Goal: Information Seeking & Learning: Learn about a topic

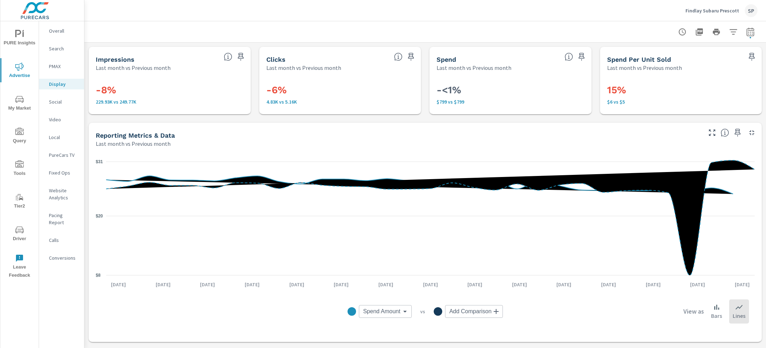
click at [712, 12] on p "Findlay Subaru Prescott" at bounding box center [713, 10] width 54 height 6
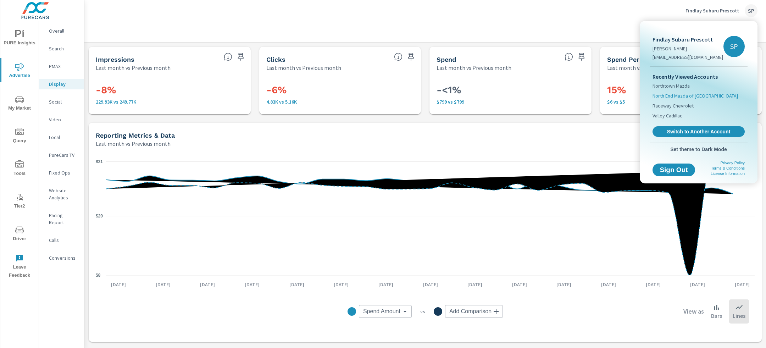
click at [688, 94] on span "North End Mazda of [GEOGRAPHIC_DATA]" at bounding box center [695, 95] width 85 height 7
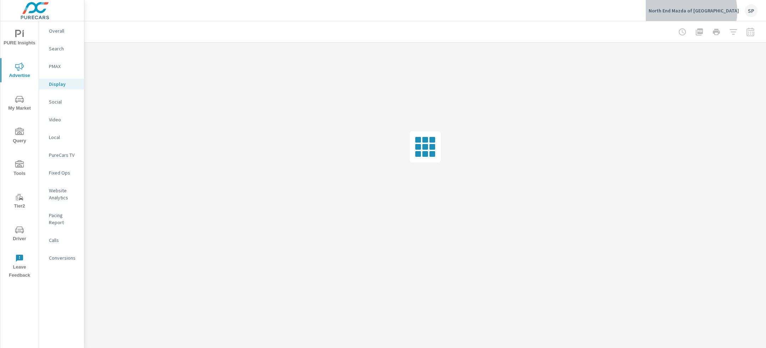
click at [703, 11] on p "North End Mazda of Lunenburg" at bounding box center [694, 10] width 90 height 6
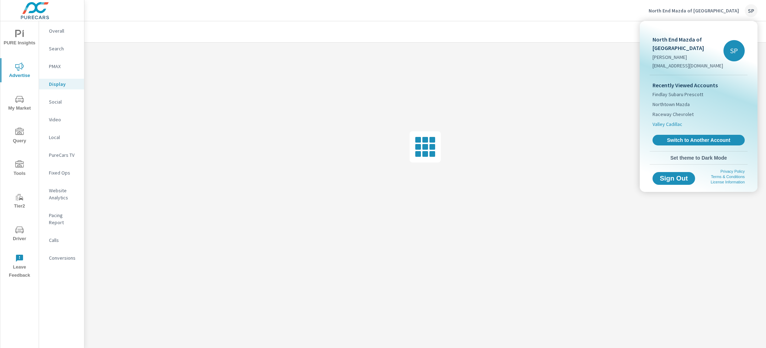
click at [672, 121] on span "Valley Cadillac" at bounding box center [668, 124] width 30 height 7
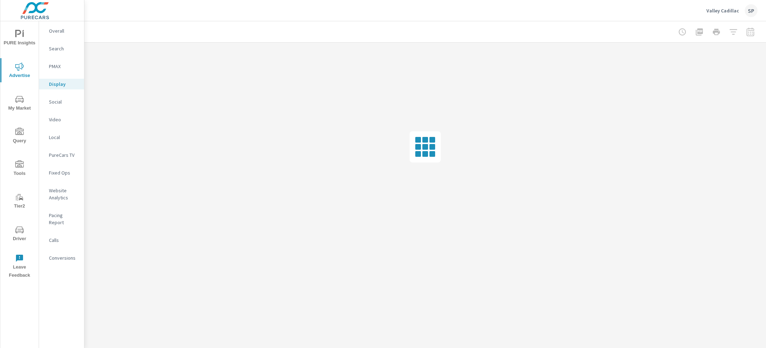
click at [53, 32] on p "Overall" at bounding box center [63, 30] width 29 height 7
click at [22, 40] on span "PURE Insights" at bounding box center [19, 38] width 34 height 17
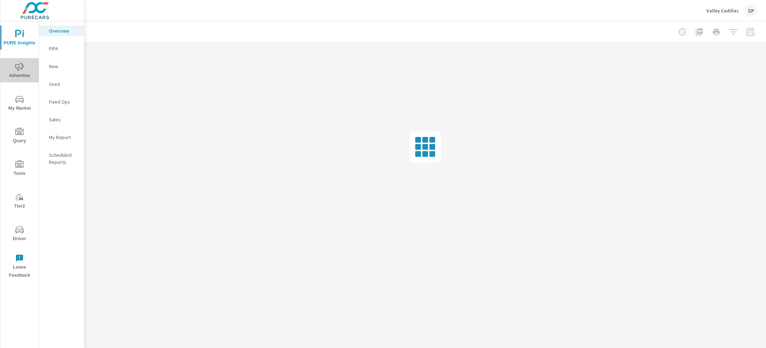
click at [18, 64] on icon "nav menu" at bounding box center [19, 66] width 9 height 8
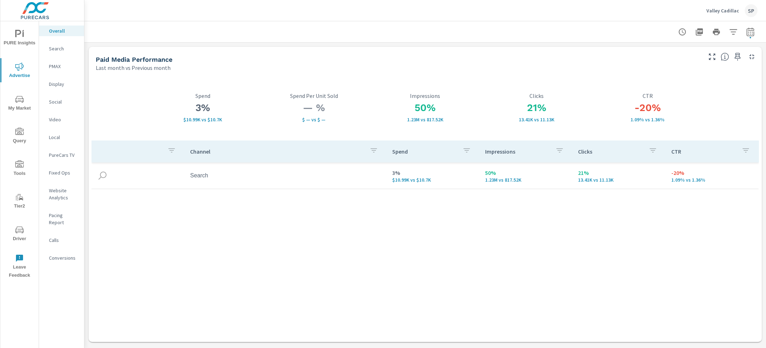
click at [750, 31] on icon "button" at bounding box center [750, 32] width 9 height 9
select select "Last month"
select select "Previous month"
click at [752, 38] on button "button" at bounding box center [750, 32] width 14 height 14
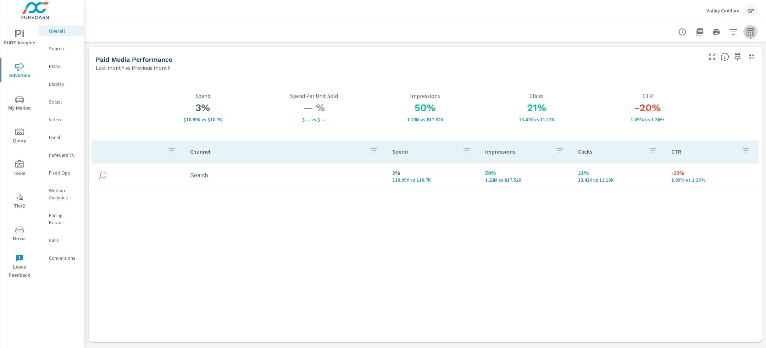
select select "Last month"
select select "Previous month"
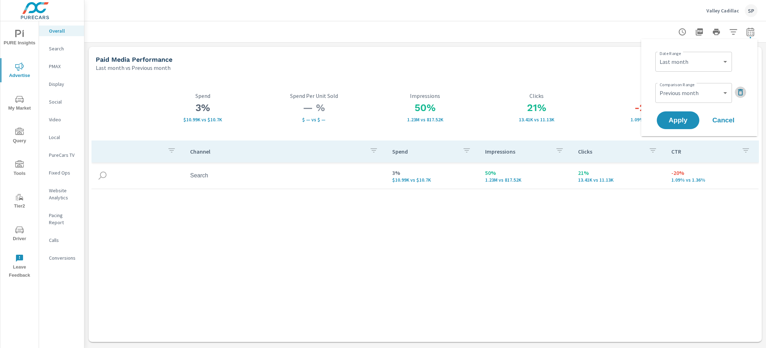
click at [740, 89] on icon "button" at bounding box center [740, 92] width 5 height 6
click at [693, 103] on button "Apply" at bounding box center [678, 100] width 44 height 18
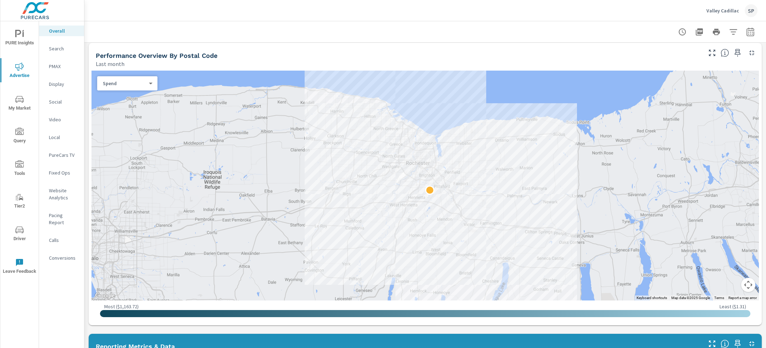
scroll to position [230, 0]
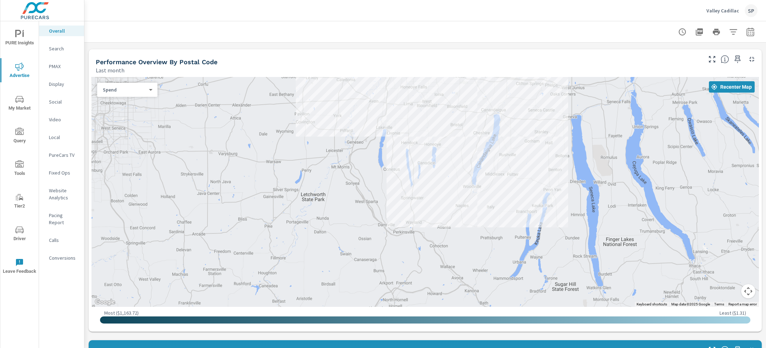
drag, startPoint x: 551, startPoint y: 270, endPoint x: 541, endPoint y: 113, distance: 156.7
click at [541, 113] on div at bounding box center [671, 196] width 511 height 319
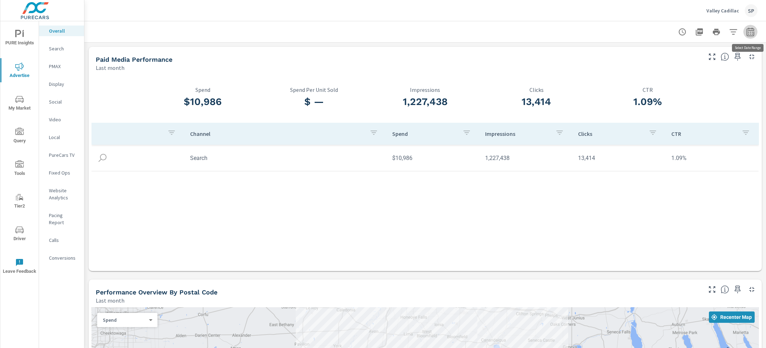
click at [752, 30] on icon "button" at bounding box center [750, 31] width 7 height 9
select select "Last month"
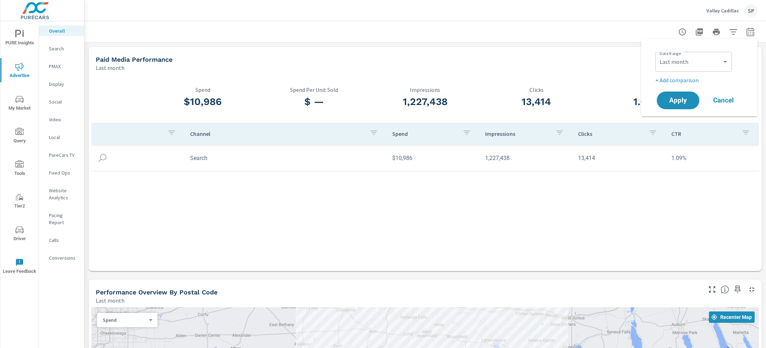
click at [679, 78] on p "+ Add comparison" at bounding box center [701, 80] width 91 height 9
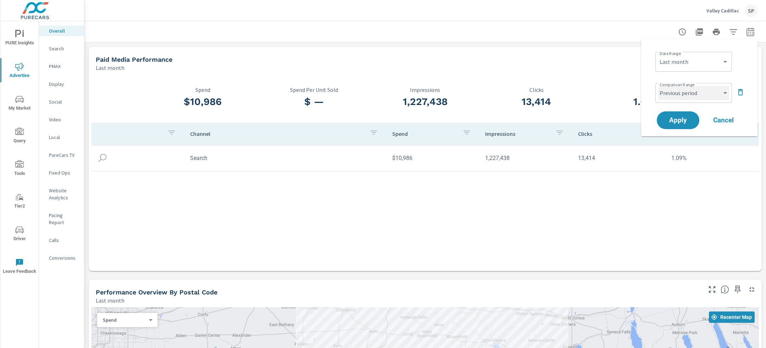
click at [677, 92] on select "Custom Previous period Previous month Previous year" at bounding box center [693, 93] width 71 height 14
click at [658, 86] on select "Custom Previous period Previous month Previous year" at bounding box center [693, 93] width 71 height 14
select select "Previous month"
click at [676, 120] on span "Apply" at bounding box center [678, 120] width 29 height 7
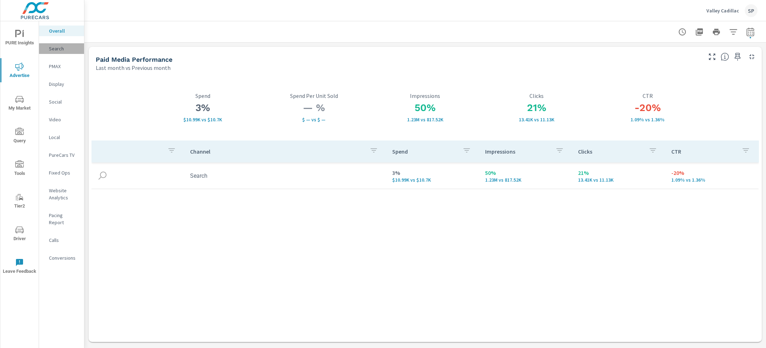
click at [57, 51] on p "Search" at bounding box center [63, 48] width 29 height 7
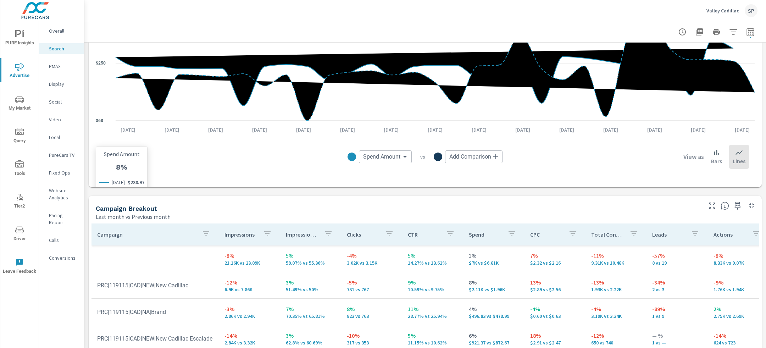
scroll to position [538, 0]
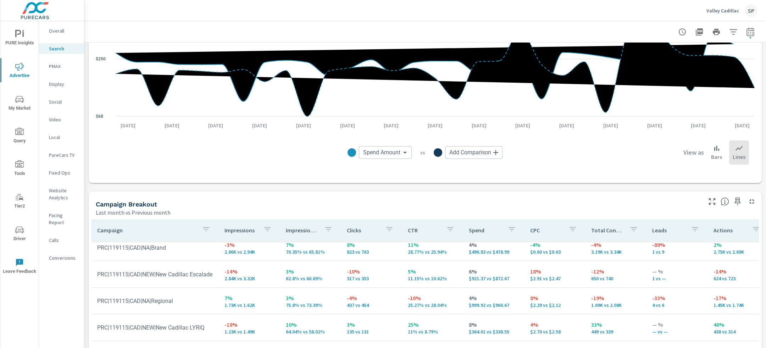
scroll to position [45, 0]
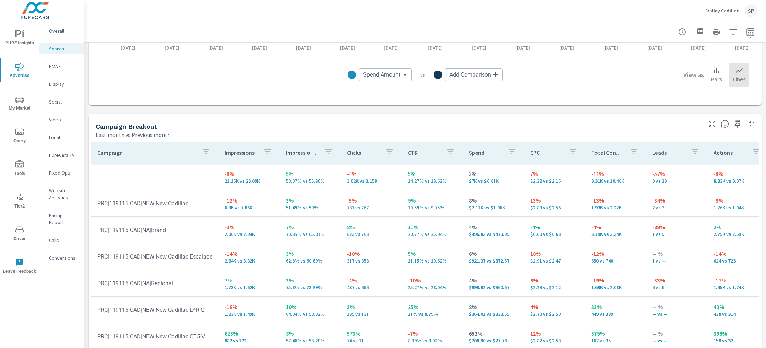
scroll to position [622, 0]
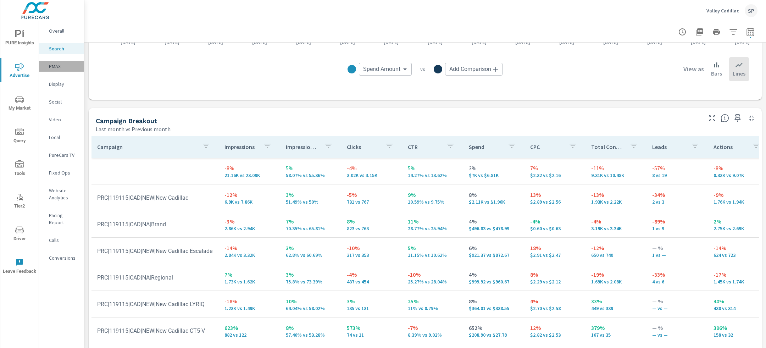
click at [53, 66] on p "PMAX" at bounding box center [63, 66] width 29 height 7
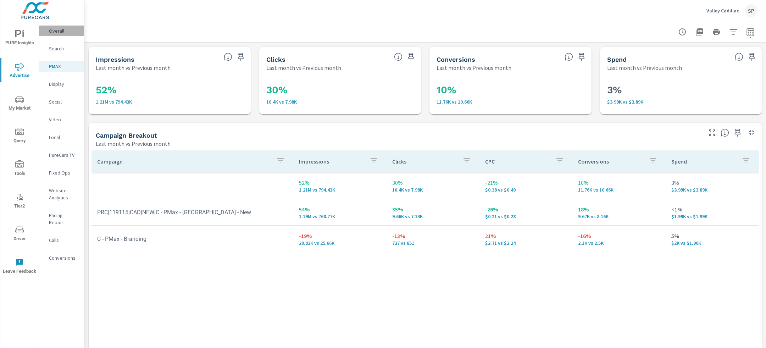
click at [56, 31] on p "Overall" at bounding box center [63, 30] width 29 height 7
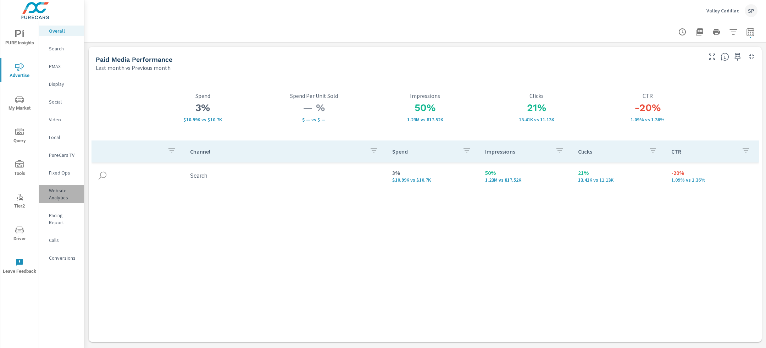
click at [62, 196] on p "Website Analytics" at bounding box center [63, 194] width 29 height 14
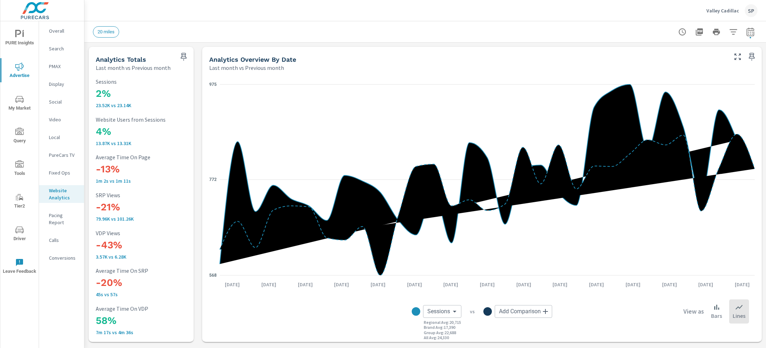
click at [709, 9] on p "Valley Cadillac" at bounding box center [723, 10] width 33 height 6
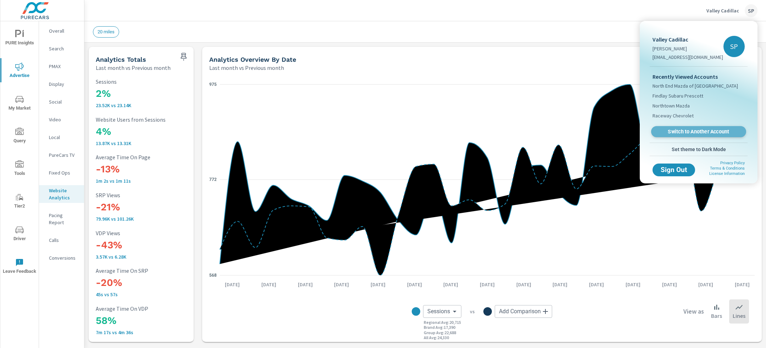
click at [684, 131] on span "Switch to Another Account" at bounding box center [698, 131] width 87 height 7
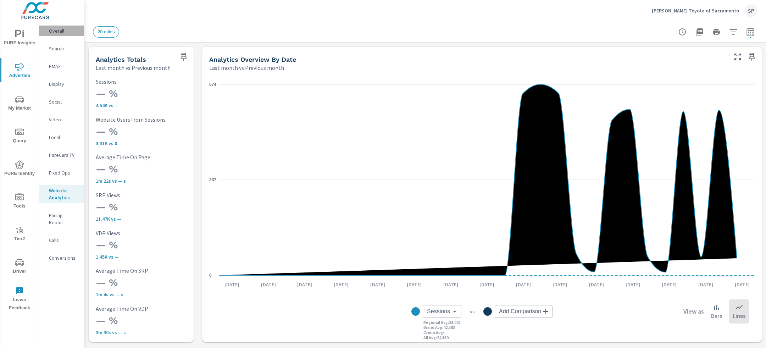
click at [56, 30] on p "Overall" at bounding box center [63, 30] width 29 height 7
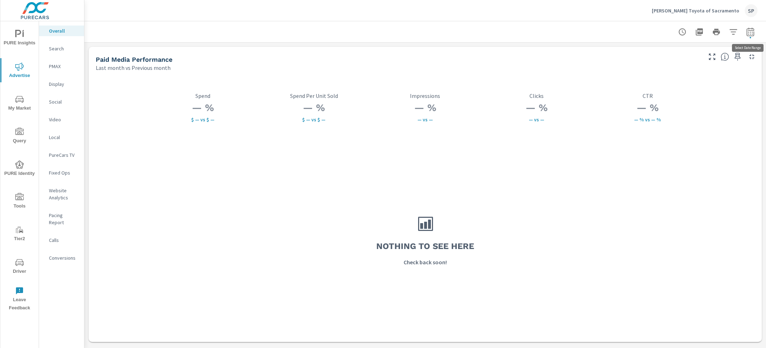
click at [750, 29] on icon "button" at bounding box center [750, 32] width 9 height 9
select select "Last month"
select select "Previous month"
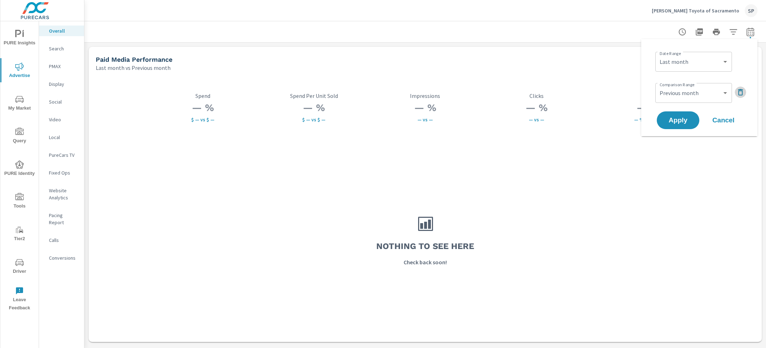
click at [742, 93] on icon "button" at bounding box center [740, 92] width 5 height 6
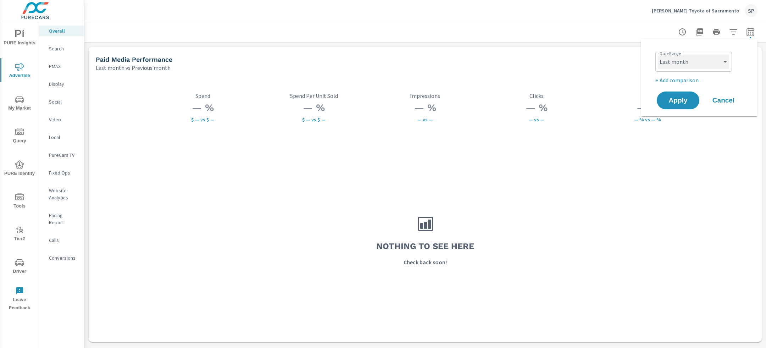
click at [718, 65] on select "Custom Yesterday Last week Last 7 days Last 14 days Last 30 days Last 45 days L…" at bounding box center [693, 62] width 71 height 14
click at [658, 55] on select "Custom Yesterday Last week Last 7 days Last 14 days Last 30 days Last 45 days L…" at bounding box center [693, 62] width 71 height 14
select select "Month to date"
click at [689, 104] on button "Apply" at bounding box center [678, 100] width 44 height 18
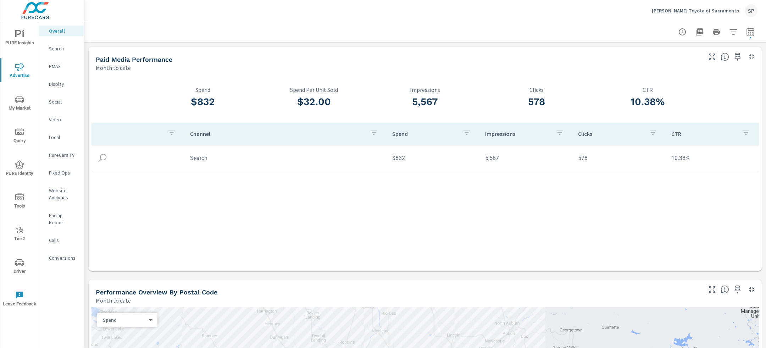
click at [61, 47] on p "Search" at bounding box center [63, 48] width 29 height 7
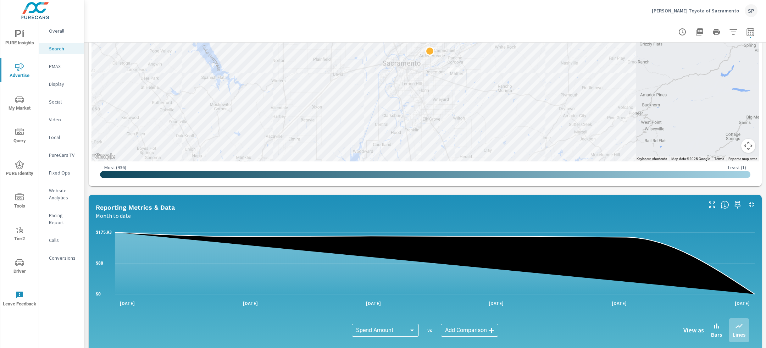
scroll to position [206, 0]
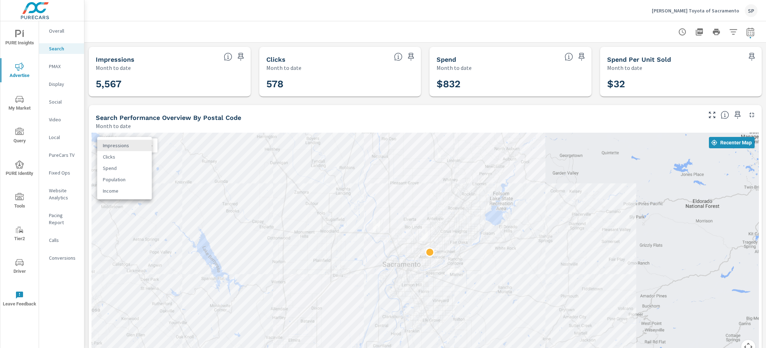
click at [124, 146] on body "PURE Insights Advertise My Market Query PURE Identity Tools Tier2 Driver Leave …" at bounding box center [383, 174] width 766 height 348
click at [121, 158] on li "Clicks" at bounding box center [124, 156] width 55 height 11
click at [123, 144] on body "PURE Insights Advertise My Market Query PURE Identity Tools Tier2 Driver Leave …" at bounding box center [383, 174] width 766 height 348
click at [113, 132] on li "Impressions" at bounding box center [124, 133] width 55 height 11
click at [262, 112] on div "Search Performance Overview By Postal Code Month to date" at bounding box center [396, 117] width 615 height 25
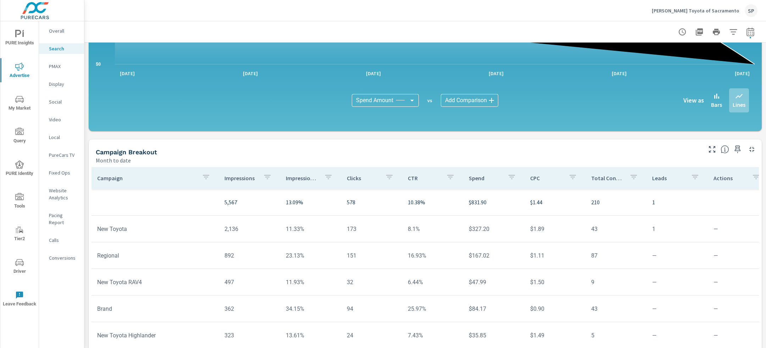
scroll to position [435, 0]
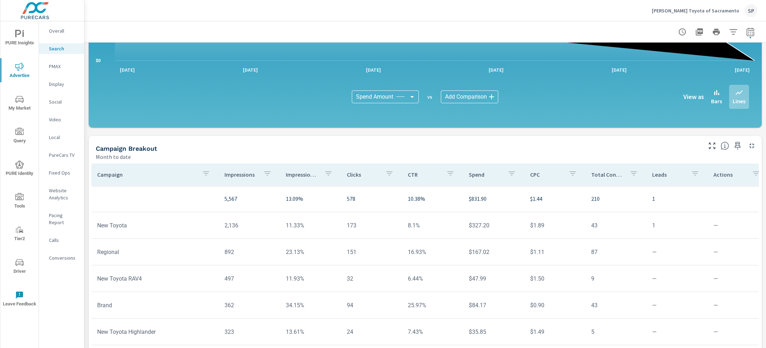
click at [53, 68] on p "PMAX" at bounding box center [63, 66] width 29 height 7
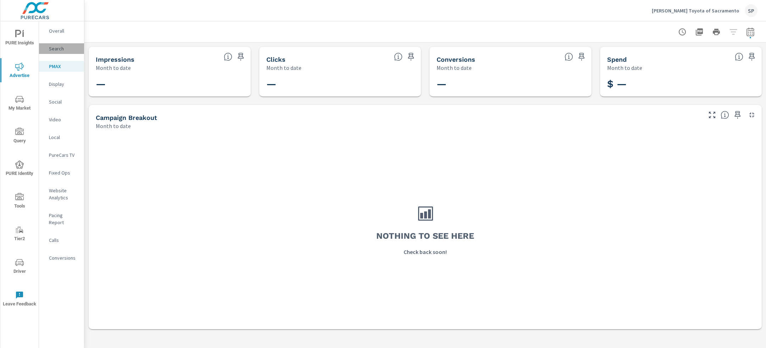
click at [55, 46] on p "Search" at bounding box center [63, 48] width 29 height 7
